Goal: Check status: Check status

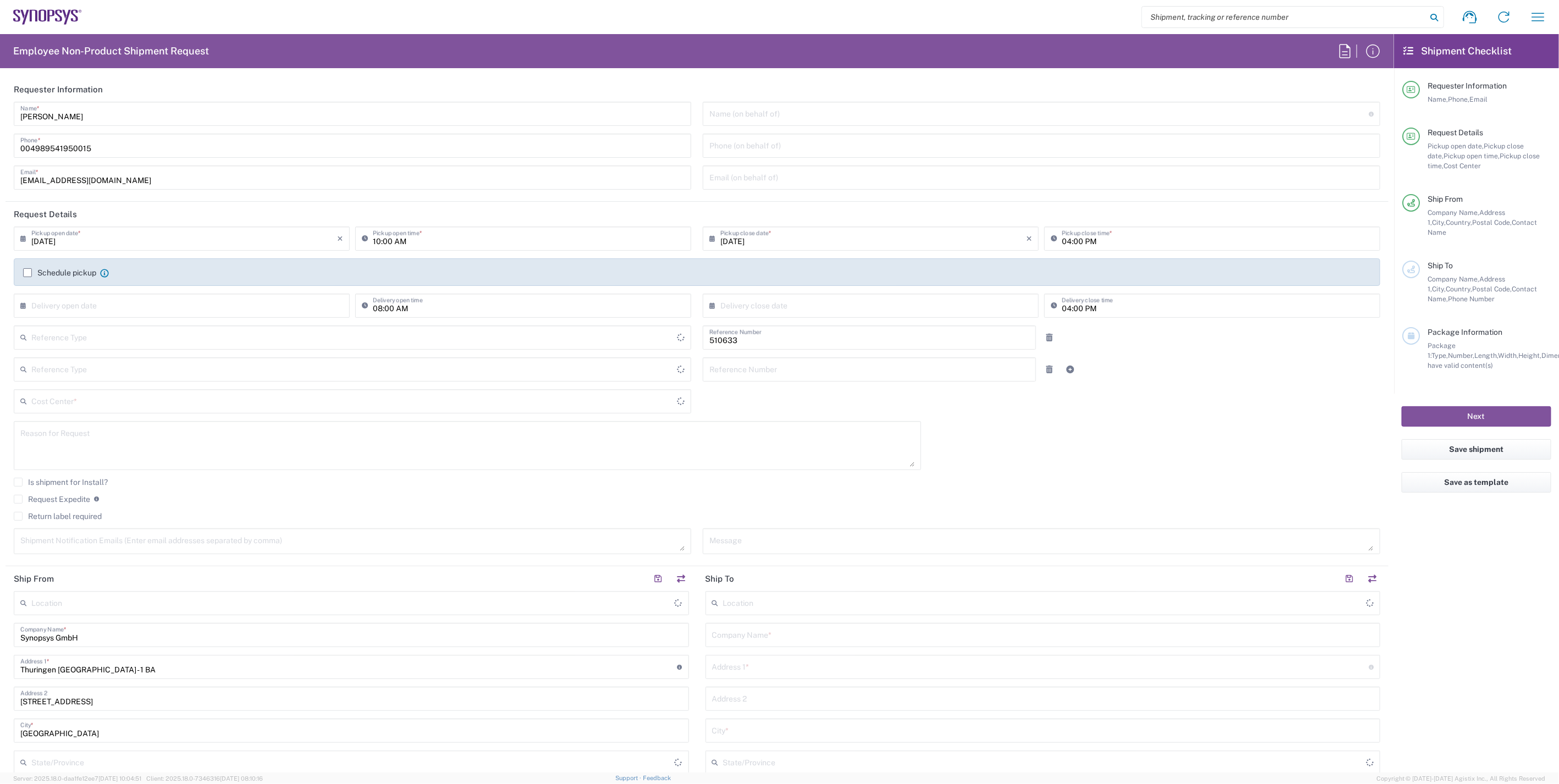
type input "DE01, SDG, HAPS, HW 510633"
type input "Delivered at Place"
type input "Germany"
click at [1545, 12] on icon "button" at bounding box center [1538, 17] width 18 height 18
type input "Department"
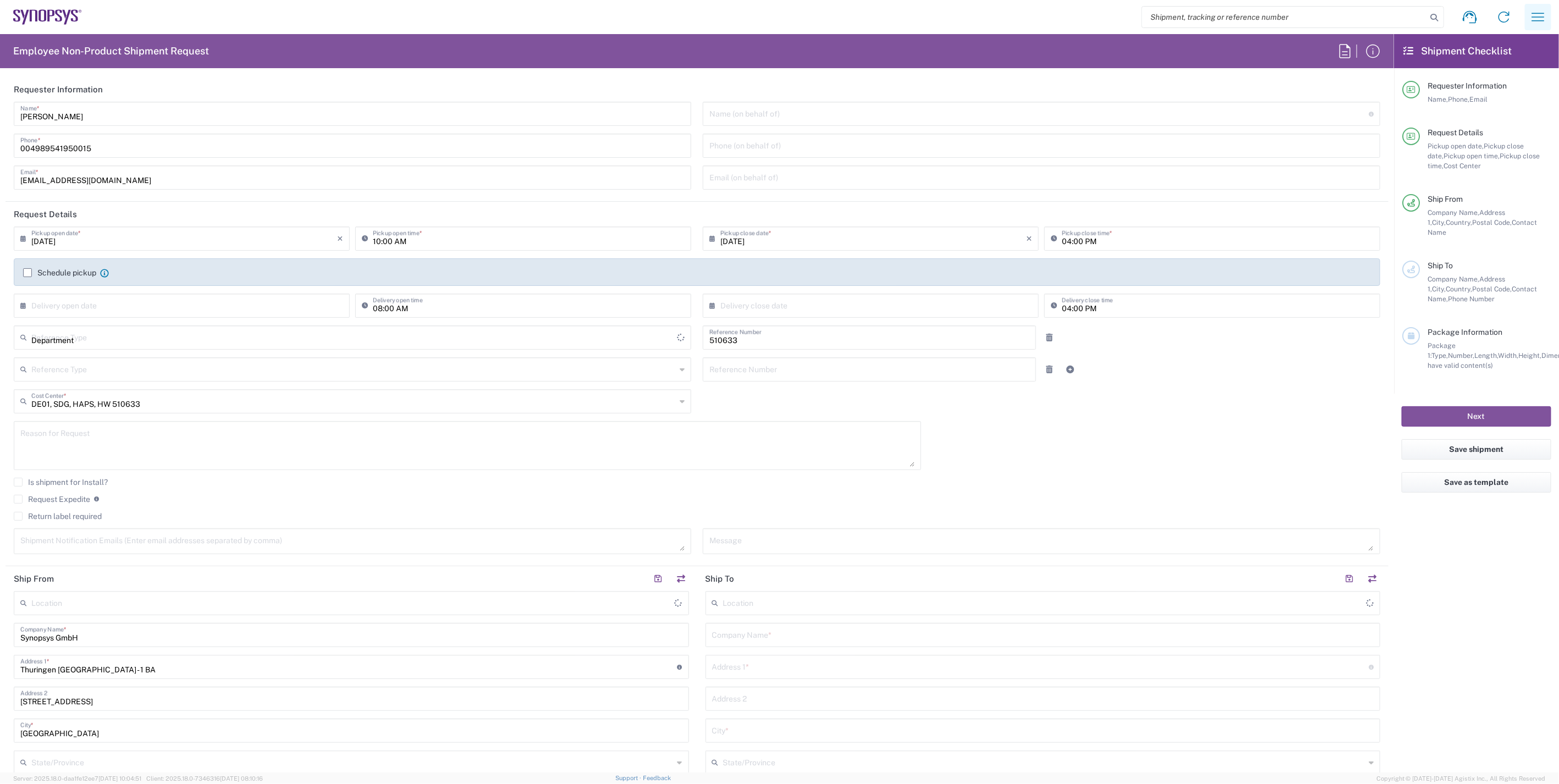
type input "Germany"
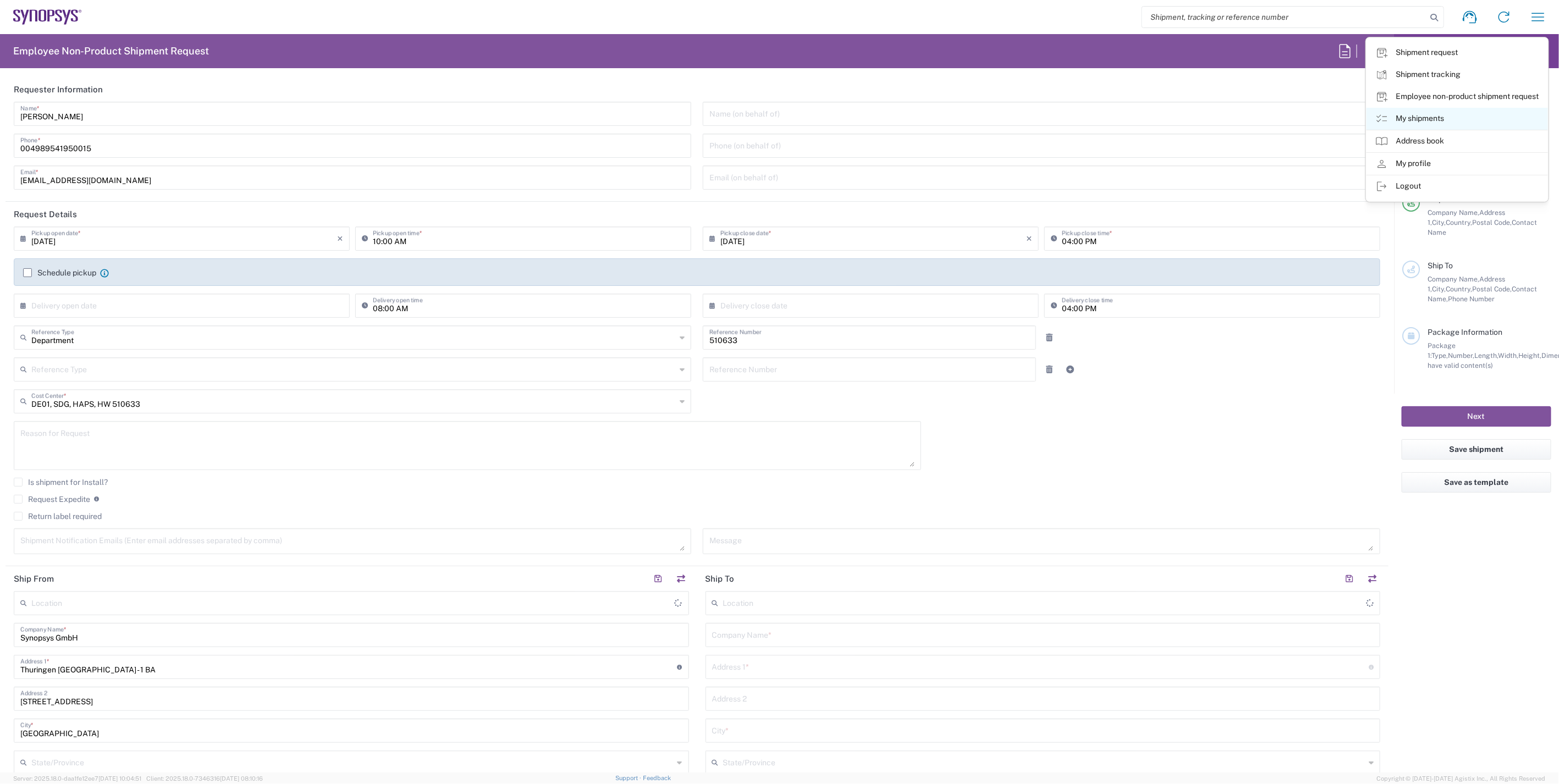
click at [1438, 118] on link "My shipments" at bounding box center [1457, 119] width 181 height 22
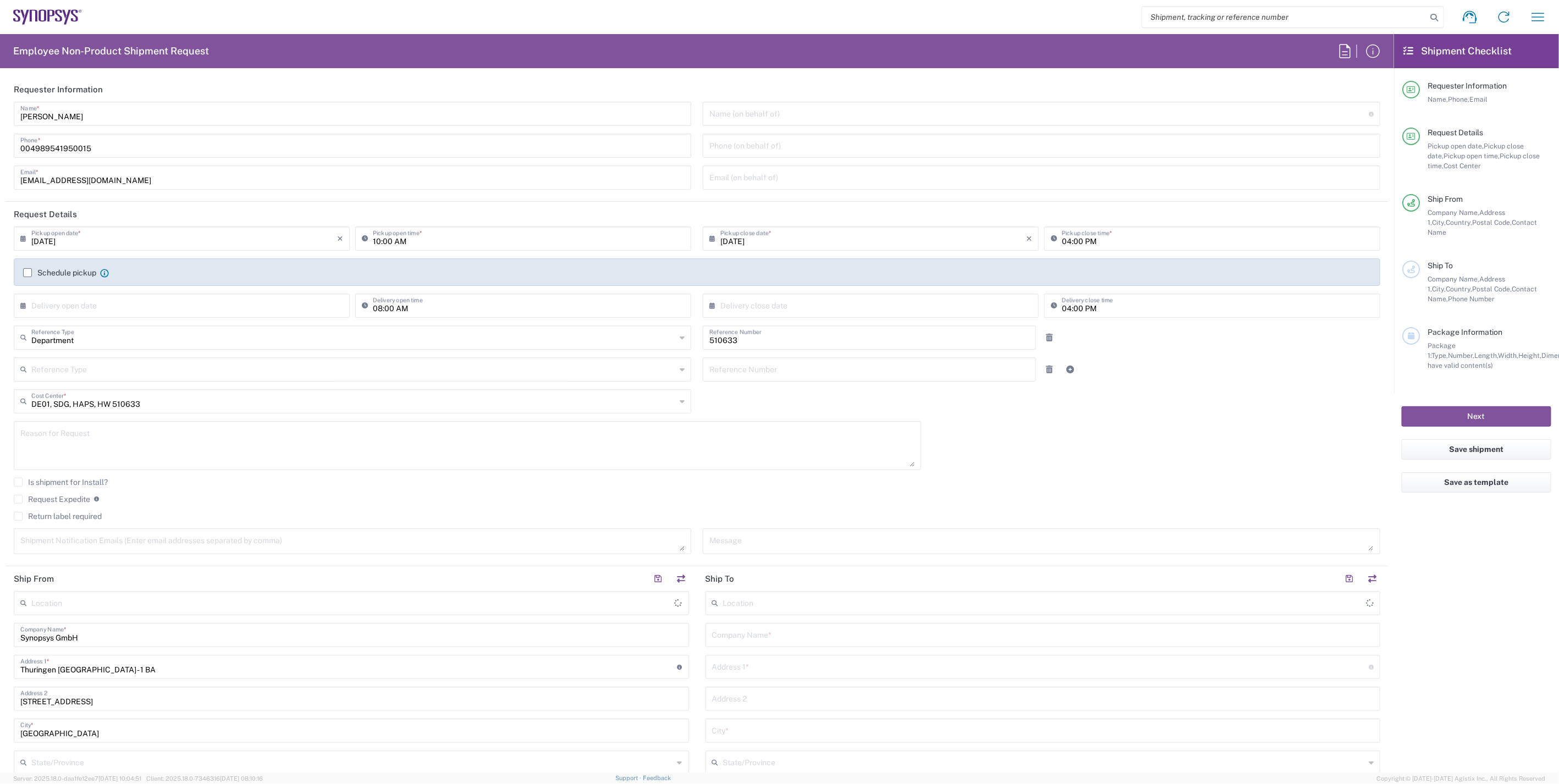
type input "Erfurt DE06"
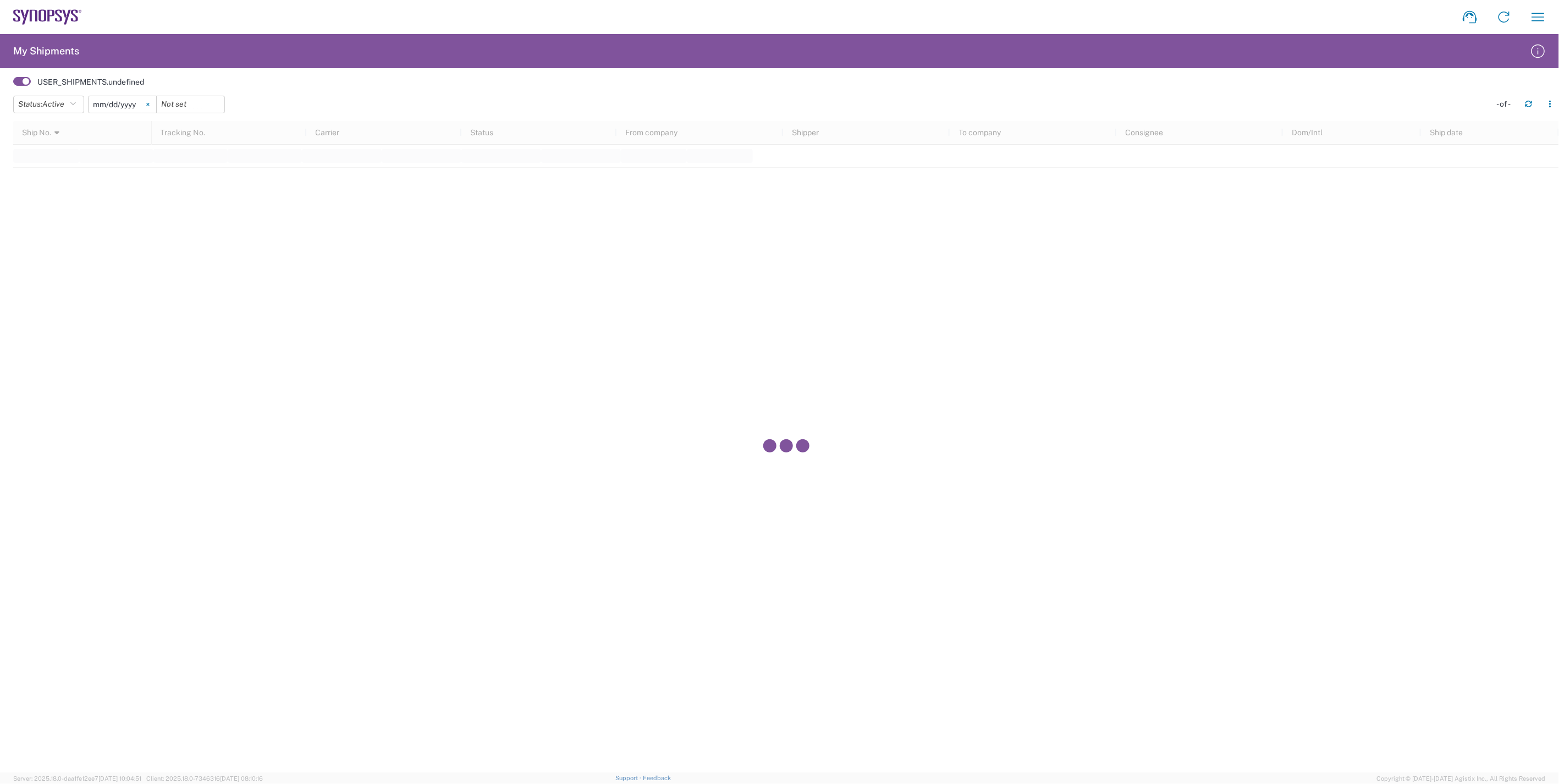
click at [151, 106] on svg-icon at bounding box center [148, 105] width 16 height 16
click at [80, 106] on button "Status: Active" at bounding box center [48, 105] width 71 height 18
click at [70, 160] on span "All" at bounding box center [77, 162] width 128 height 17
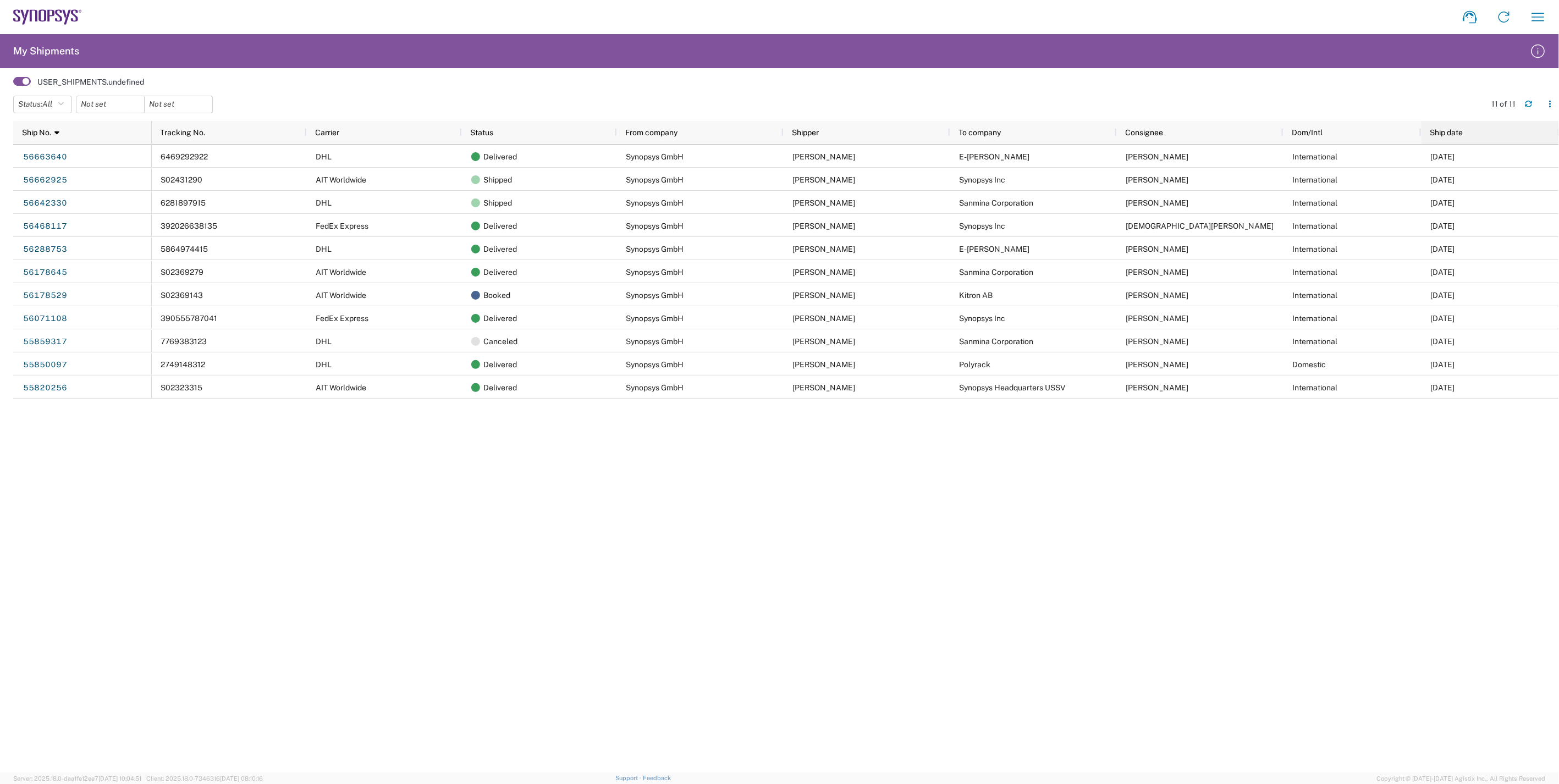
click at [1492, 134] on div "Ship date" at bounding box center [1492, 132] width 125 height 18
